Goal: Task Accomplishment & Management: Manage account settings

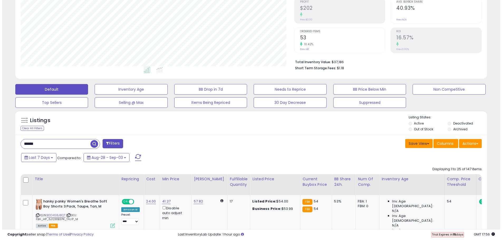
scroll to position [108, 274]
click at [465, 144] on button "Actions" at bounding box center [468, 143] width 23 height 9
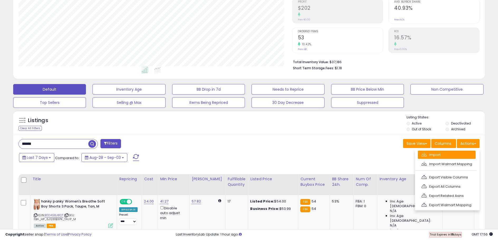
click at [438, 152] on link "Import" at bounding box center [447, 154] width 58 height 8
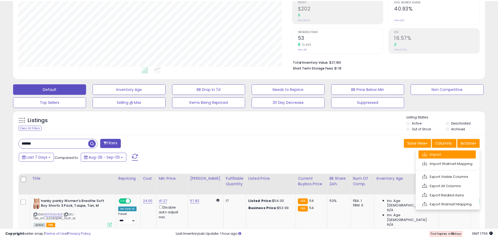
scroll to position [108, 276]
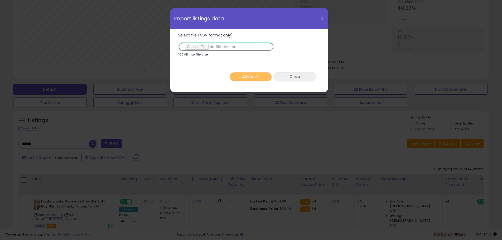
click at [194, 48] on input "Select file (CSV format only)" at bounding box center [226, 46] width 96 height 9
type input "**********"
click at [253, 77] on button "Import" at bounding box center [251, 76] width 42 height 9
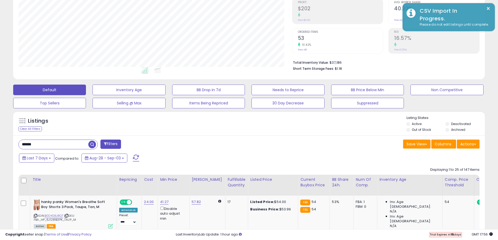
scroll to position [0, 0]
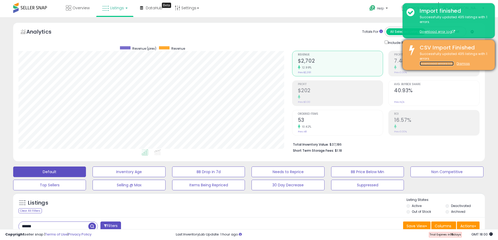
click at [441, 64] on link "Download errors log" at bounding box center [437, 63] width 34 height 4
click at [462, 64] on u "Dismiss" at bounding box center [463, 63] width 13 height 4
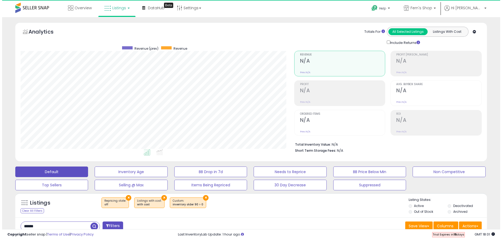
scroll to position [108, 274]
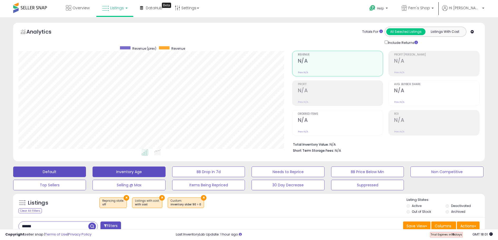
click at [130, 172] on button "Inventory Age" at bounding box center [129, 171] width 73 height 11
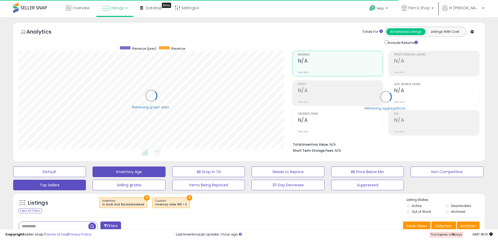
scroll to position [263724, 263558]
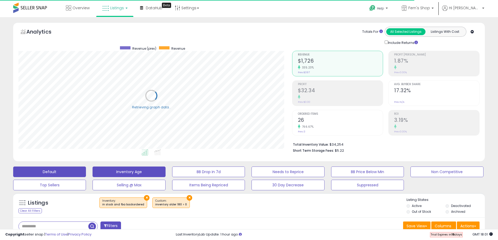
click at [58, 172] on button "Default" at bounding box center [49, 171] width 73 height 11
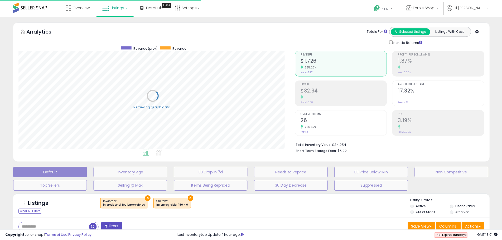
type input "******"
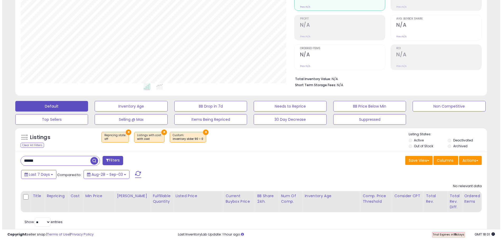
scroll to position [82, 0]
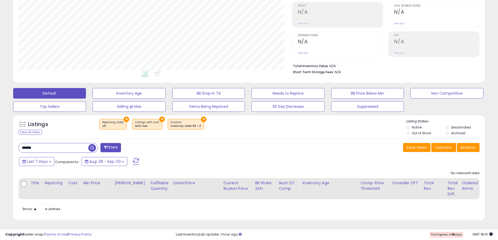
click at [201, 116] on button "×" at bounding box center [204, 119] width 6 height 6
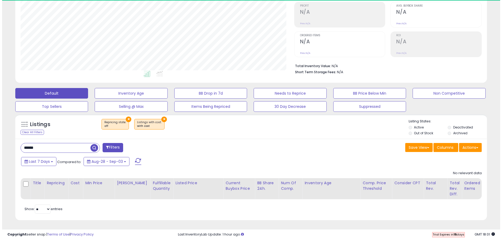
scroll to position [108, 274]
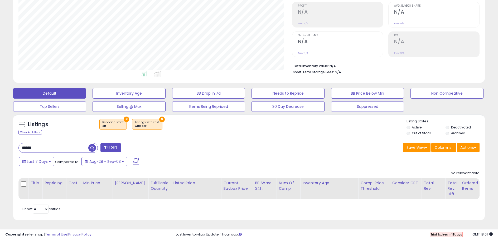
click at [159, 116] on button "×" at bounding box center [162, 119] width 6 height 6
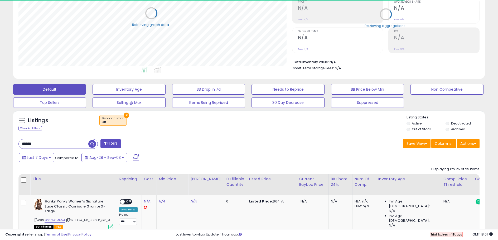
scroll to position [263724, 263558]
click at [126, 115] on button "×" at bounding box center [127, 115] width 6 height 6
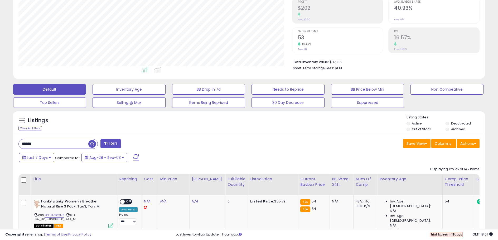
scroll to position [108, 274]
click at [420, 143] on button "Save View" at bounding box center [416, 143] width 27 height 9
click at [397, 164] on link "Update Current View" at bounding box center [401, 164] width 56 height 8
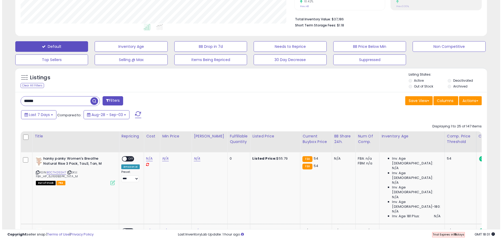
scroll to position [125, 0]
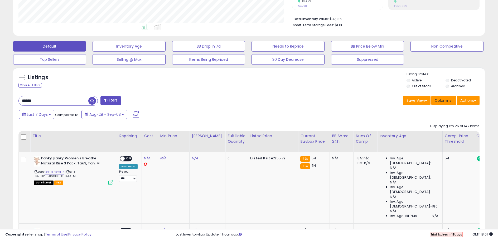
click at [441, 96] on button "Columns" at bounding box center [444, 100] width 25 height 9
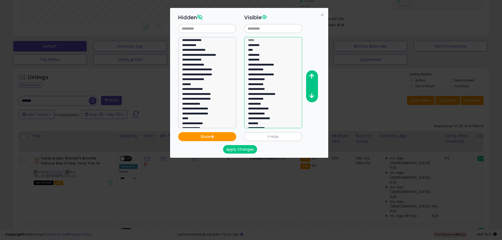
select select "*********"
click at [263, 60] on option "*********" at bounding box center [271, 60] width 47 height 5
click at [322, 15] on span "×" at bounding box center [322, 15] width 3 height 8
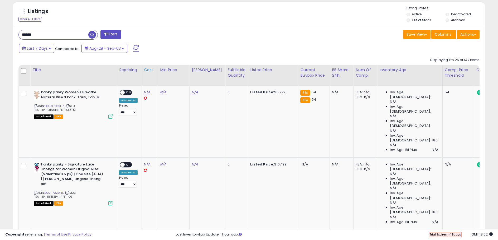
scroll to position [0, 0]
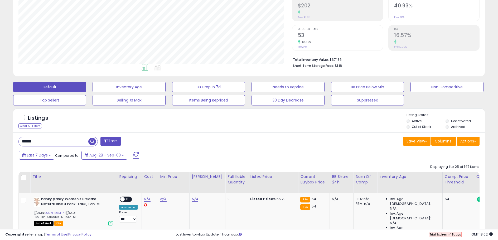
click at [111, 140] on button "Filters" at bounding box center [111, 140] width 21 height 9
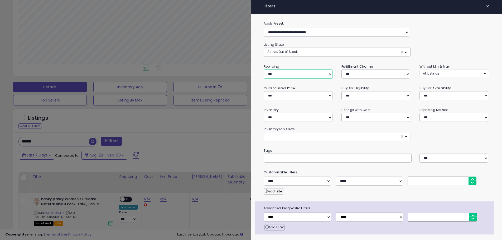
click at [299, 74] on select "**********" at bounding box center [298, 73] width 69 height 9
click at [264, 69] on select "**********" at bounding box center [298, 73] width 69 height 9
click at [299, 74] on select "**********" at bounding box center [298, 73] width 69 height 9
select select "***"
click at [264, 69] on select "**********" at bounding box center [298, 73] width 69 height 9
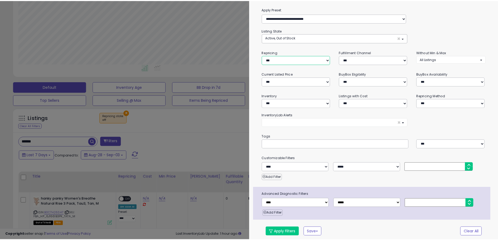
scroll to position [16, 0]
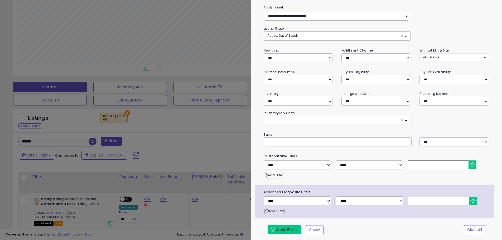
drag, startPoint x: 280, startPoint y: 228, endPoint x: 275, endPoint y: 225, distance: 5.7
click at [280, 228] on button "Apply Filters" at bounding box center [285, 229] width 34 height 9
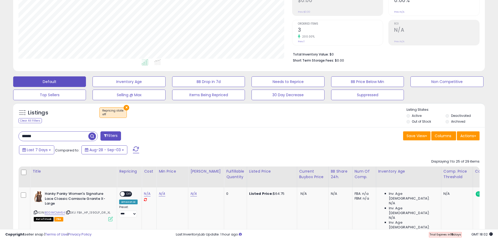
scroll to position [178, 0]
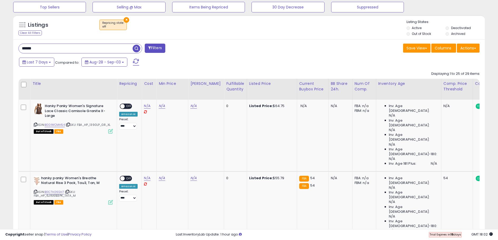
click at [72, 51] on input "******" at bounding box center [76, 48] width 114 height 9
click at [126, 21] on button "×" at bounding box center [127, 20] width 6 height 6
select select "***"
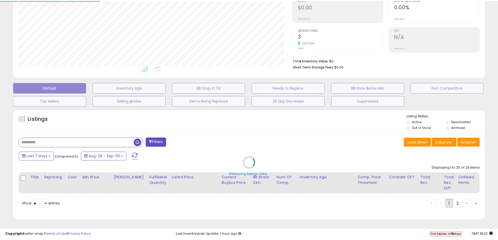
scroll to position [108, 276]
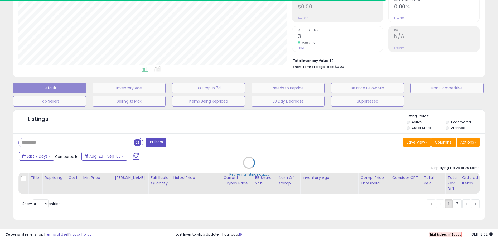
select select "*"
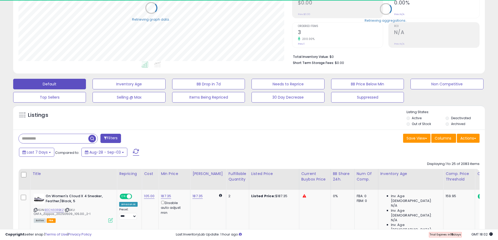
scroll to position [263724, 263558]
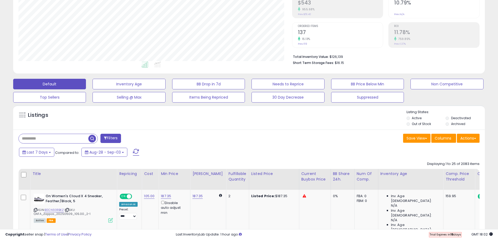
click at [108, 139] on button "Filters" at bounding box center [111, 137] width 21 height 9
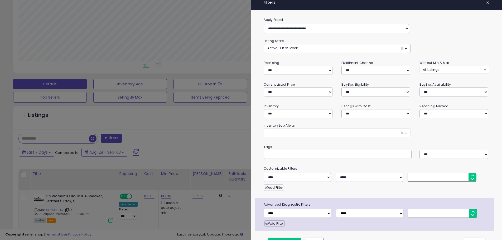
scroll to position [0, 0]
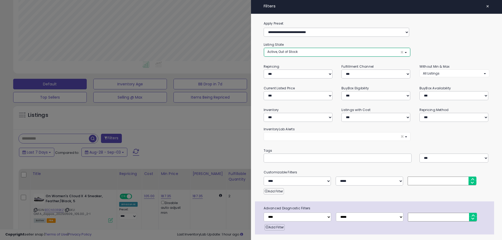
click at [303, 50] on button "Active, Out of Stock ×" at bounding box center [337, 52] width 146 height 9
select select "**********"
click at [293, 70] on link "Out of Stock" at bounding box center [285, 72] width 40 height 8
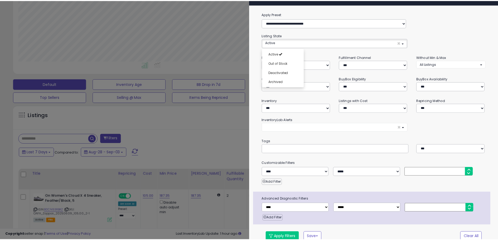
scroll to position [16, 0]
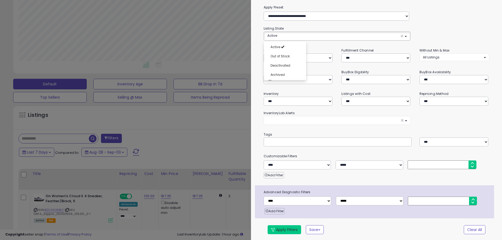
click at [283, 226] on button "Apply Filters" at bounding box center [285, 229] width 34 height 9
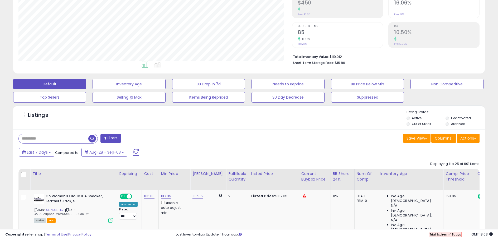
scroll to position [108, 274]
click at [412, 139] on button "Save View" at bounding box center [416, 137] width 27 height 9
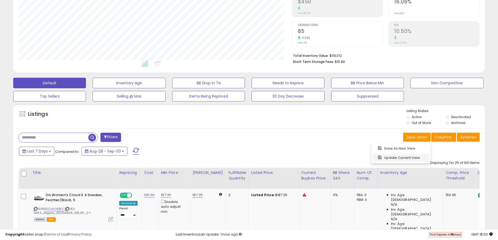
click at [406, 156] on link "Update Current View" at bounding box center [401, 157] width 56 height 8
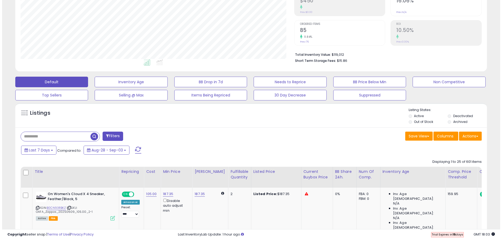
scroll to position [83, 0]
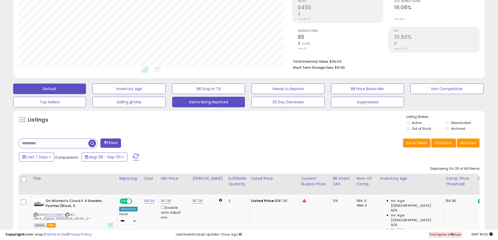
click at [220, 103] on button "Items Being Repriced" at bounding box center [208, 102] width 73 height 11
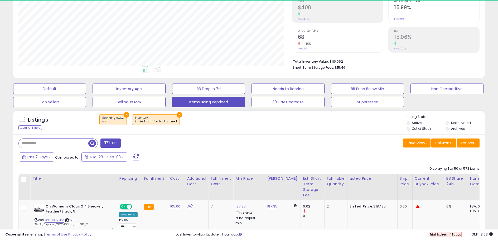
scroll to position [263724, 263558]
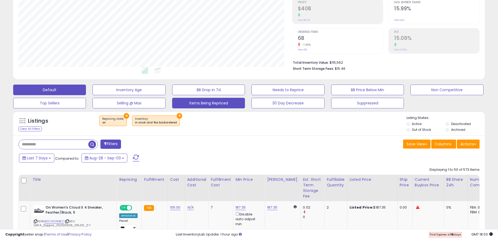
click at [59, 88] on button "Default" at bounding box center [49, 89] width 73 height 11
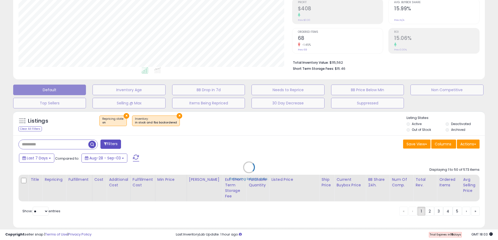
select select "**"
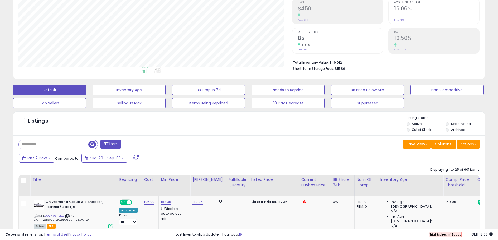
scroll to position [108, 274]
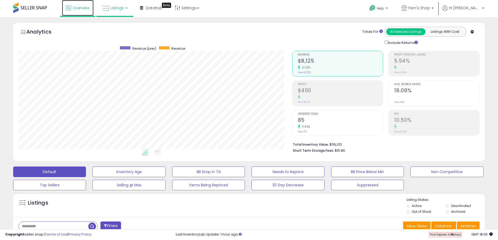
click at [69, 8] on icon at bounding box center [68, 7] width 5 height 5
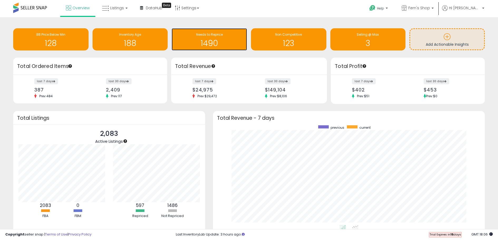
click at [226, 47] on h1 "1490" at bounding box center [209, 43] width 70 height 9
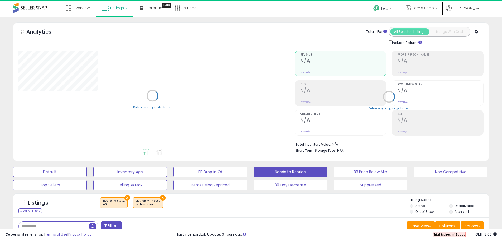
select select "**"
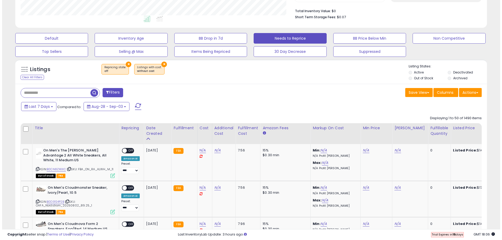
scroll to position [108, 274]
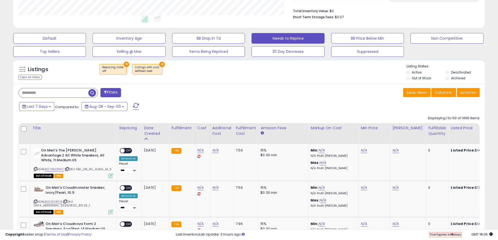
click at [118, 92] on button "Filters" at bounding box center [111, 92] width 21 height 9
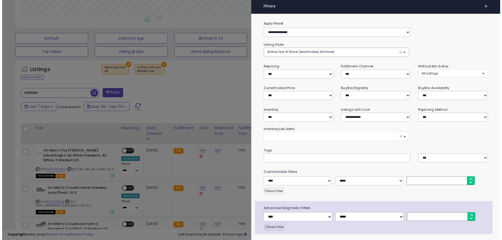
scroll to position [108, 276]
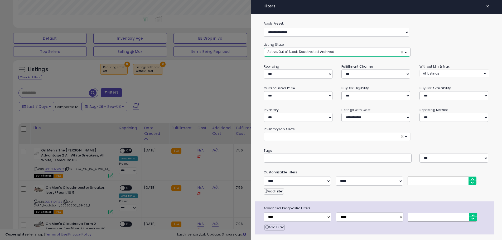
click at [338, 51] on button "Active, Out of Stock, Deactivated, Archived ×" at bounding box center [337, 52] width 146 height 9
click at [279, 62] on span "Active" at bounding box center [276, 63] width 10 height 4
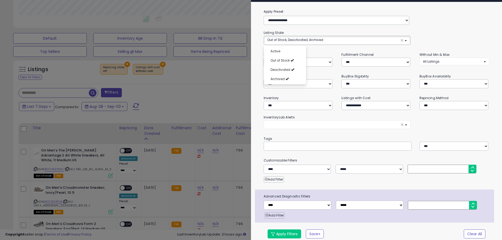
scroll to position [16, 0]
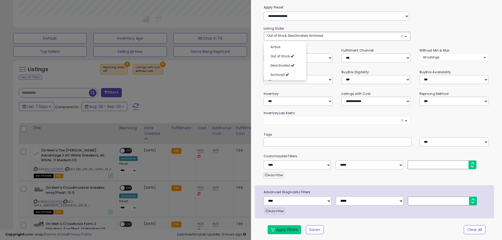
click at [286, 228] on button "Apply Filters" at bounding box center [285, 229] width 34 height 9
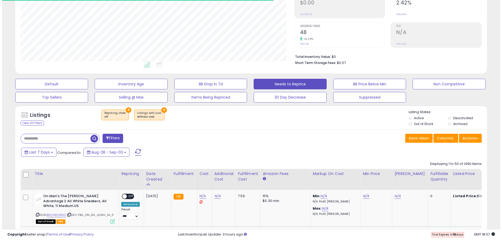
scroll to position [108, 274]
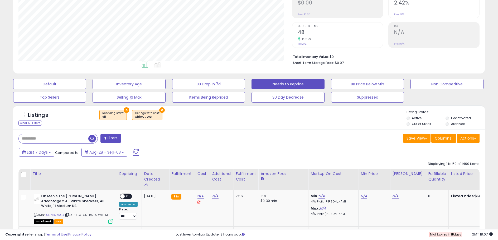
click at [406, 118] on div "× Repricing state : off × Listings with cost" at bounding box center [250, 116] width 314 height 15
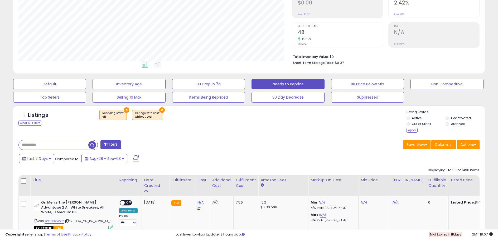
click at [120, 143] on button "Filters" at bounding box center [111, 144] width 21 height 9
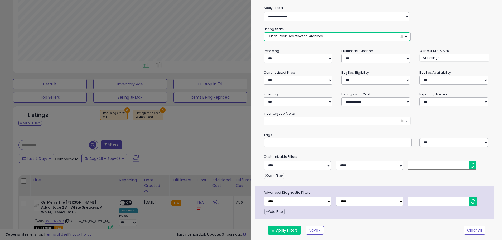
click at [314, 38] on button "Out of Stock, Deactivated, Archived ×" at bounding box center [337, 36] width 146 height 9
click at [274, 47] on span "Active" at bounding box center [276, 47] width 10 height 4
click at [277, 57] on span "Out of Stock" at bounding box center [280, 56] width 19 height 4
drag, startPoint x: 278, startPoint y: 66, endPoint x: 278, endPoint y: 71, distance: 4.5
click at [278, 66] on span "Deactivated" at bounding box center [281, 66] width 20 height 4
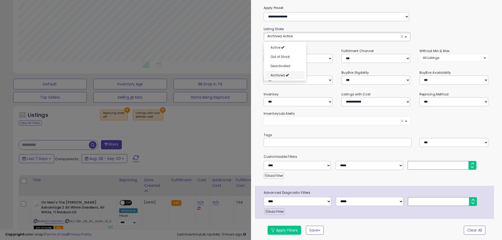
select select "**********"
click at [277, 75] on span "Archived" at bounding box center [278, 75] width 14 height 4
click at [285, 229] on button "Apply Filters" at bounding box center [285, 229] width 34 height 9
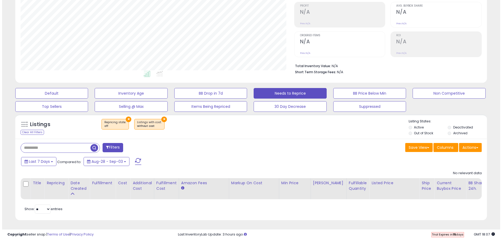
scroll to position [108, 274]
click at [159, 116] on button "×" at bounding box center [162, 119] width 6 height 6
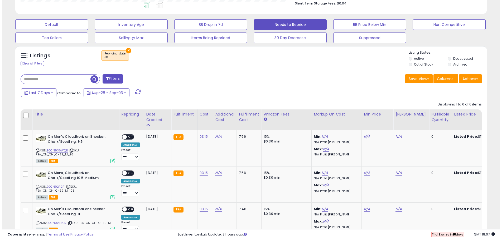
scroll to position [188, 0]
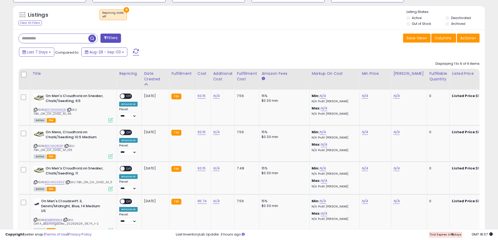
click at [117, 37] on button "Filters" at bounding box center [111, 38] width 21 height 9
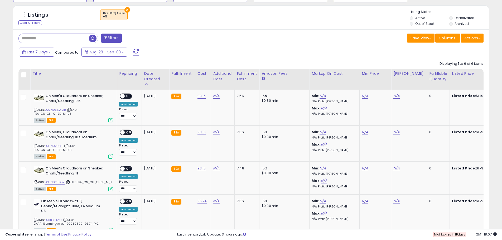
scroll to position [0, 0]
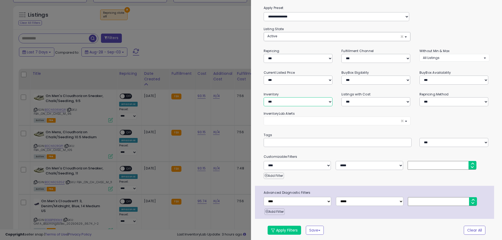
click at [297, 101] on select "**********" at bounding box center [298, 101] width 69 height 9
click at [264, 97] on select "**********" at bounding box center [298, 101] width 69 height 9
click at [294, 102] on select "**********" at bounding box center [298, 101] width 69 height 9
select select "**********"
click at [264, 97] on select "**********" at bounding box center [298, 101] width 69 height 9
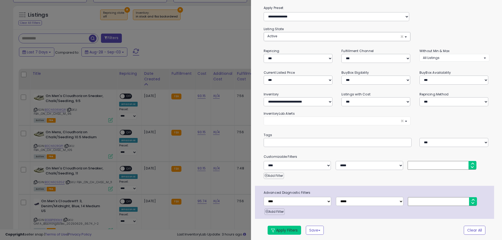
click at [279, 230] on button "Apply Filters" at bounding box center [285, 229] width 34 height 9
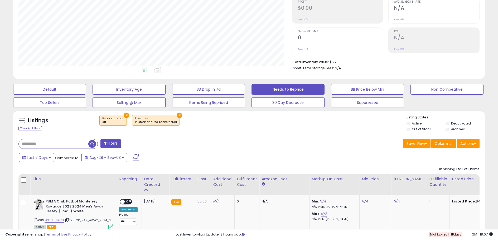
scroll to position [263724, 263558]
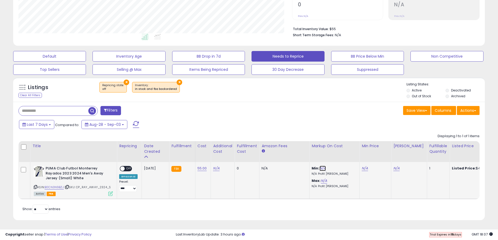
click at [323, 165] on link "N/A" at bounding box center [323, 167] width 6 height 5
click at [334, 168] on div "Min: N/A This will override store markup N/A Profit [PERSON_NAME]" at bounding box center [334, 171] width 44 height 10
click at [320, 146] on input "number" at bounding box center [309, 150] width 47 height 9
type input "*"
click at [341, 148] on icon "submit" at bounding box center [339, 149] width 3 height 3
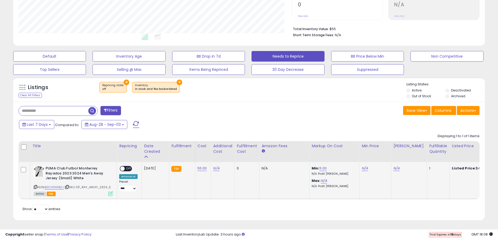
click at [128, 166] on span "OFF" at bounding box center [129, 168] width 8 height 4
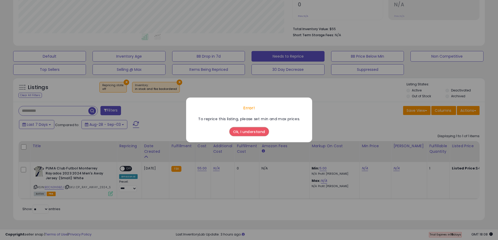
click at [250, 133] on button "Ok, I understand" at bounding box center [250, 131] width 40 height 9
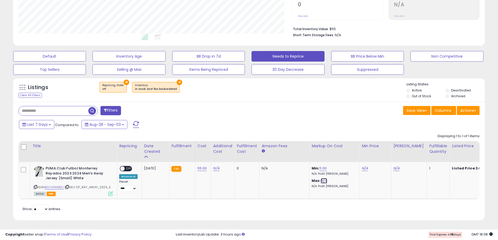
click at [324, 178] on link "N/A" at bounding box center [324, 180] width 6 height 5
type input "**"
click at [342, 160] on icon "submit" at bounding box center [340, 161] width 3 height 3
click at [126, 166] on span "OFF" at bounding box center [129, 168] width 8 height 4
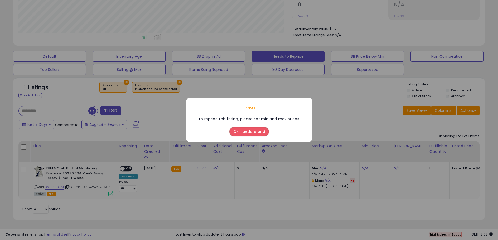
click at [253, 133] on button "Ok, I understand" at bounding box center [250, 131] width 40 height 9
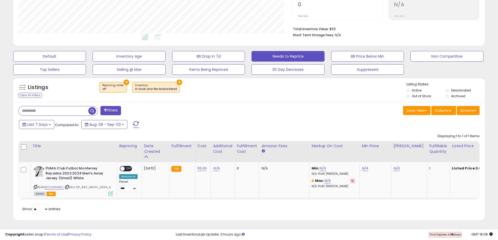
click at [353, 178] on button at bounding box center [353, 180] width 6 height 5
click at [109, 191] on icon at bounding box center [110, 193] width 4 height 4
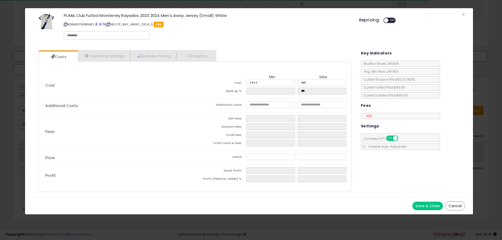
click at [376, 116] on div "N/A" at bounding box center [400, 116] width 79 height 6
click at [367, 115] on span "N/A" at bounding box center [368, 115] width 8 height 4
click at [455, 206] on button "Cancel" at bounding box center [455, 205] width 20 height 9
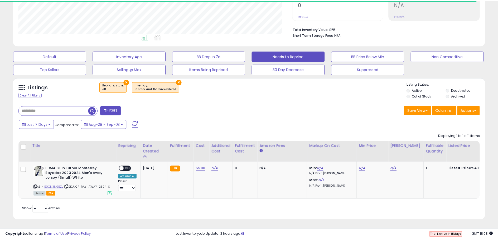
scroll to position [263724, 263558]
click at [177, 79] on button "×" at bounding box center [180, 82] width 6 height 6
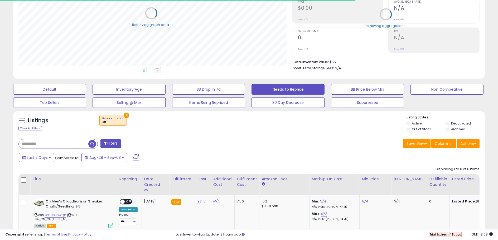
scroll to position [108, 274]
click at [124, 116] on button "×" at bounding box center [127, 115] width 6 height 6
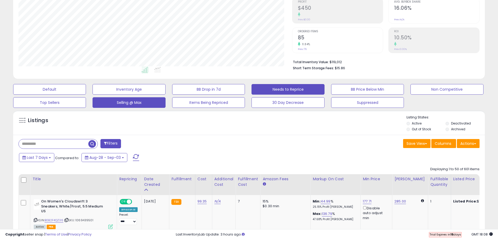
click at [144, 102] on button "Selling @ Max" at bounding box center [129, 102] width 73 height 11
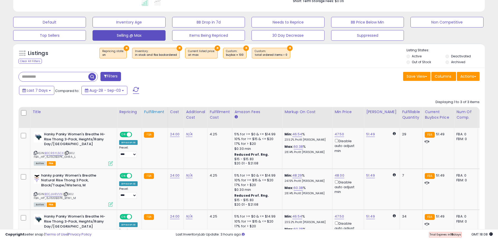
scroll to position [113, 0]
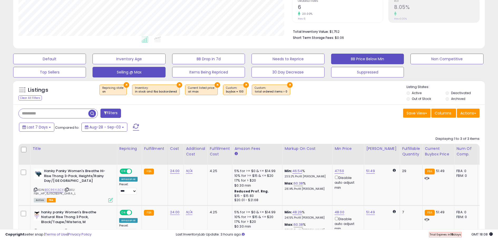
click at [384, 60] on button "BB Price Below Min" at bounding box center [367, 59] width 73 height 11
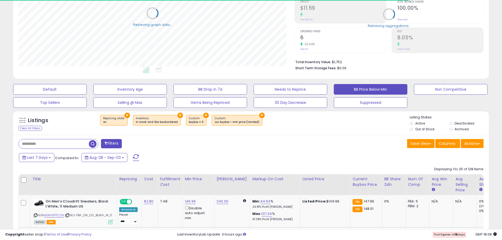
select select "**"
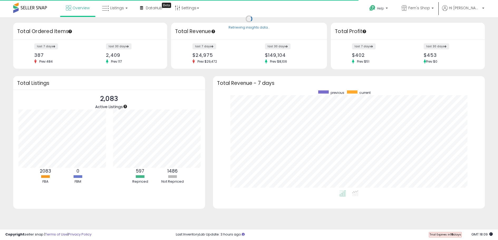
scroll to position [263732, 263570]
